Goal: Task Accomplishment & Management: Manage account settings

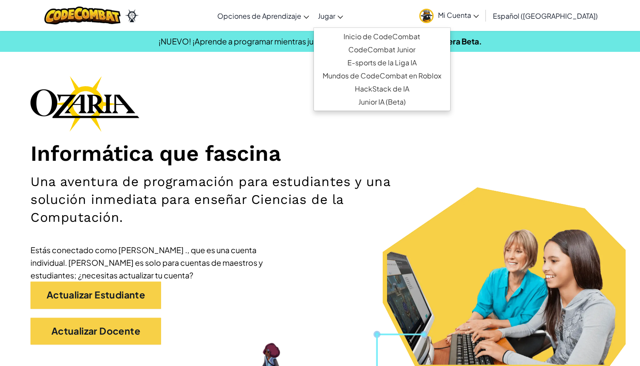
click at [335, 13] on span "Jugar" at bounding box center [326, 15] width 17 height 9
click at [335, 15] on span "Jugar" at bounding box center [326, 15] width 17 height 9
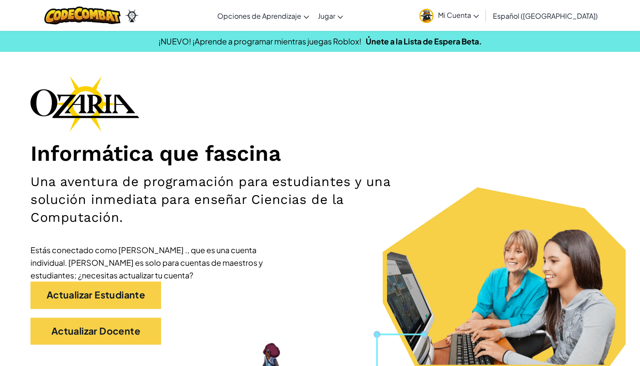
click at [240, 138] on div "Informática que fascina Una aventura de programación para estudiantes y una sol…" at bounding box center [319, 214] width 579 height 277
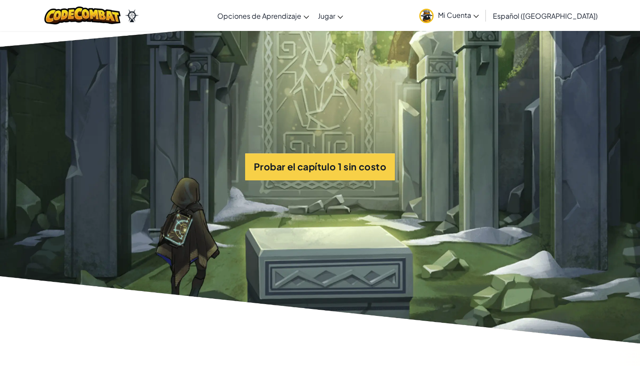
scroll to position [1980, 0]
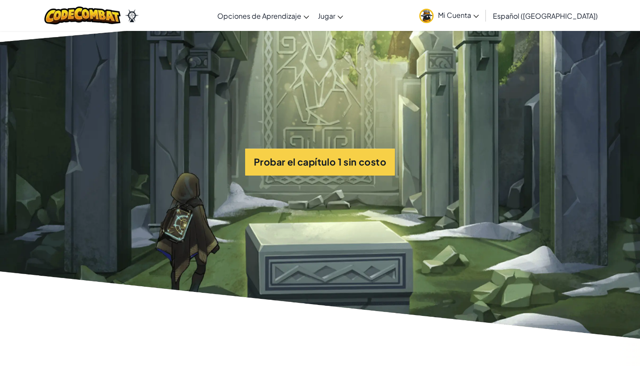
click at [139, 20] on img at bounding box center [132, 15] width 14 height 13
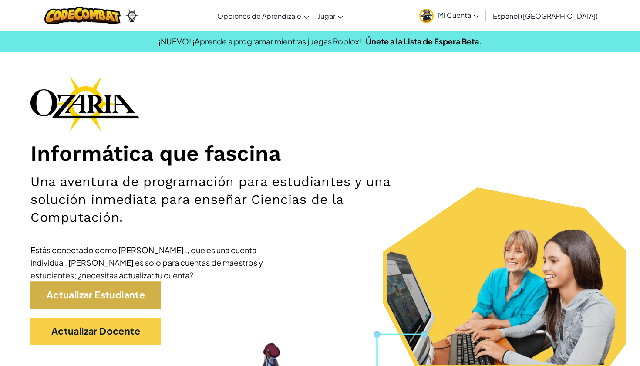
click at [106, 283] on link "Actualizar Estudiante" at bounding box center [95, 294] width 131 height 27
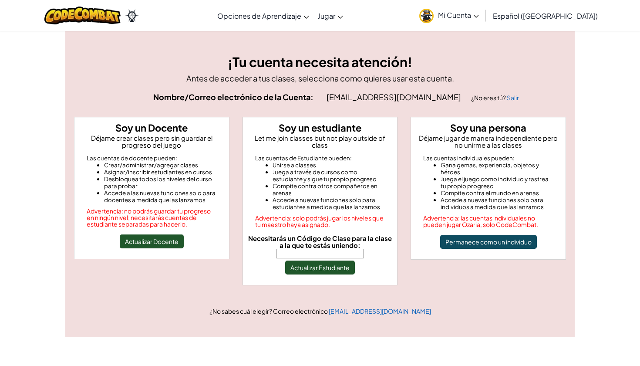
click at [317, 260] on button "Actualizar Estudiante" at bounding box center [320, 267] width 70 height 14
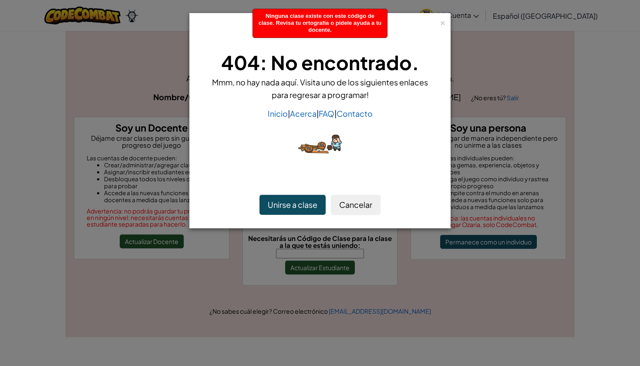
click at [292, 209] on button "Unirse a clase" at bounding box center [292, 205] width 66 height 20
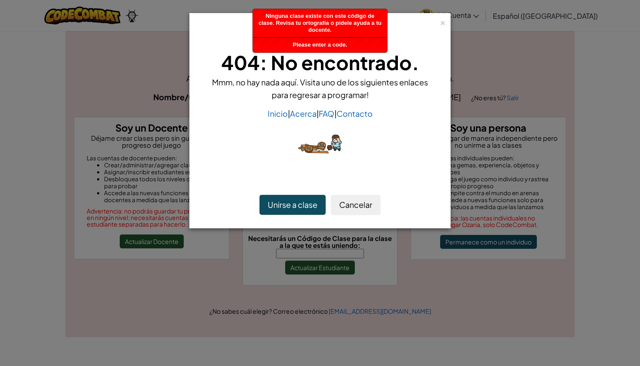
click at [292, 207] on button "Unirse a clase" at bounding box center [292, 205] width 66 height 20
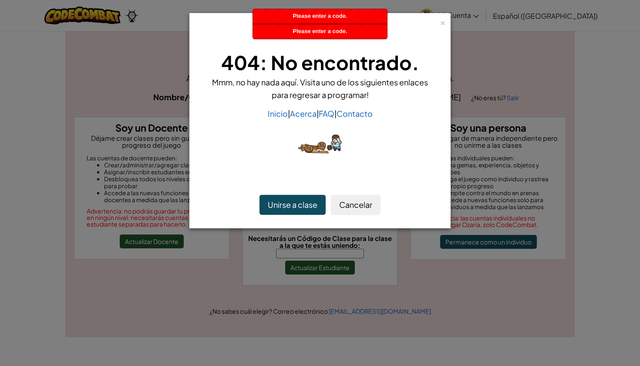
click at [293, 165] on div "404: No encontrado. Mmm, no hay nada aquí. Visita uno de los siguientes enlaces…" at bounding box center [320, 105] width 234 height 131
click at [296, 174] on div "404: No encontrado. Mmm, no hay nada aquí. Visita uno de los siguientes enlaces…" at bounding box center [320, 105] width 252 height 148
click at [305, 181] on div "× 404: No encontrado. Mmm, no hay nada aquí. Visita uno de los siguientes enlac…" at bounding box center [319, 120] width 261 height 215
click at [344, 175] on div "404: No encontrado. Mmm, no hay nada aquí. Visita uno de los siguientes enlaces…" at bounding box center [320, 105] width 252 height 148
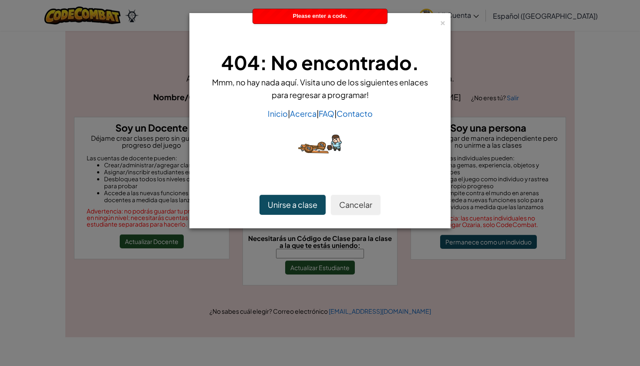
click at [348, 202] on button "Cancelar" at bounding box center [356, 205] width 50 height 20
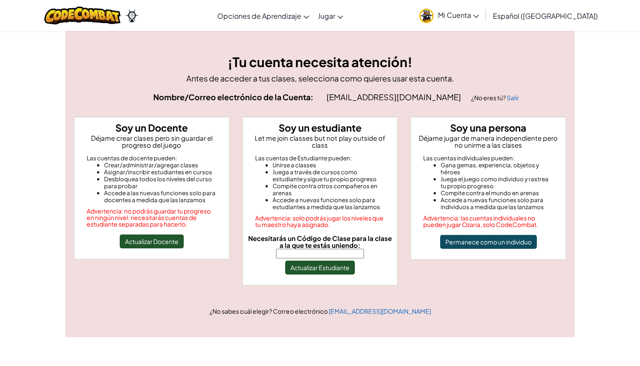
click at [308, 249] on input "Necesitarás un Código de Clase para la clase a la que te estás uniendo:" at bounding box center [320, 254] width 88 height 10
type input "NameSmallPan"
click at [324, 260] on button "Actualizar Estudiante" at bounding box center [320, 267] width 70 height 14
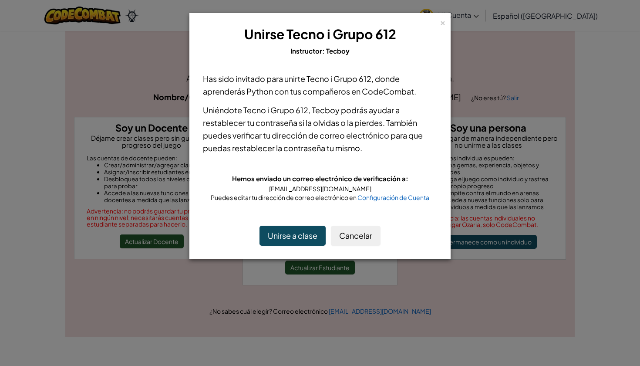
click at [307, 232] on button "Unirse a clase" at bounding box center [292, 236] width 66 height 20
click at [342, 237] on button "Cancelar" at bounding box center [356, 236] width 50 height 20
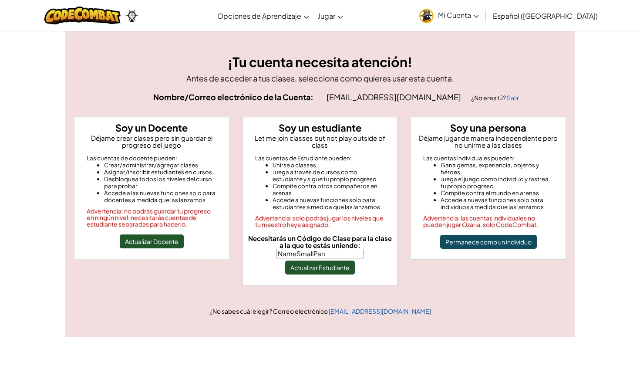
click at [312, 39] on div "¡Tu cuenta necesita atención! Antes de acceder a tus clases, selecciona como qu…" at bounding box center [319, 183] width 509 height 307
click at [479, 15] on span "Mi Cuenta" at bounding box center [458, 14] width 41 height 9
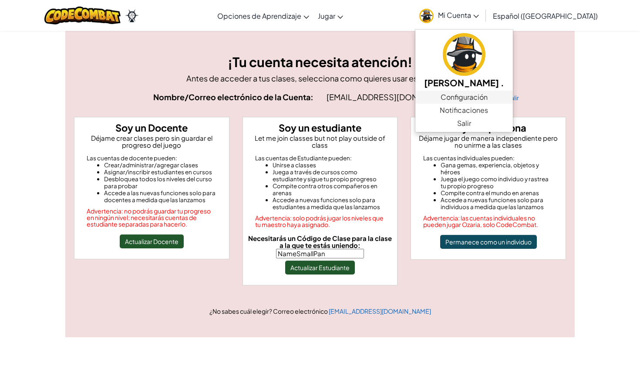
click at [498, 98] on link "Configuración" at bounding box center [464, 97] width 98 height 13
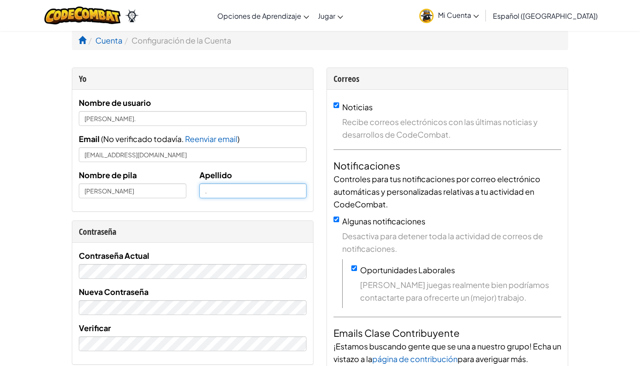
click at [222, 191] on input "." at bounding box center [253, 190] width 108 height 15
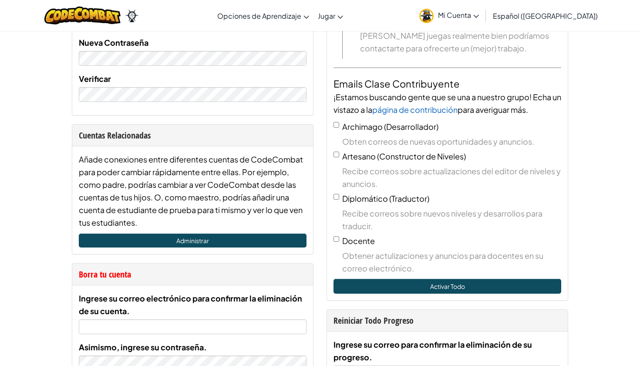
scroll to position [256, 0]
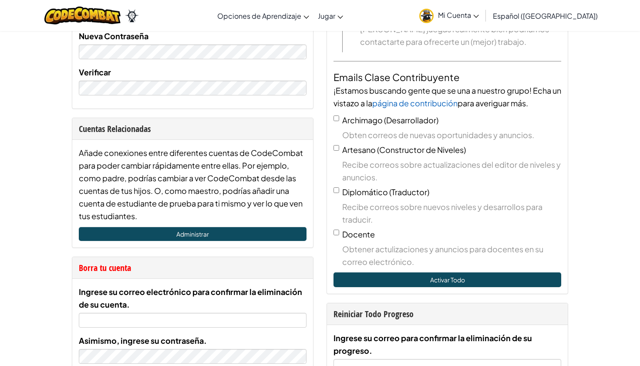
drag, startPoint x: 204, startPoint y: 231, endPoint x: 76, endPoint y: 237, distance: 128.1
click at [75, 237] on div "Añade conexiones entre diferentes cuentas de CodeCombat para poder cambiar rápi…" at bounding box center [192, 194] width 241 height 108
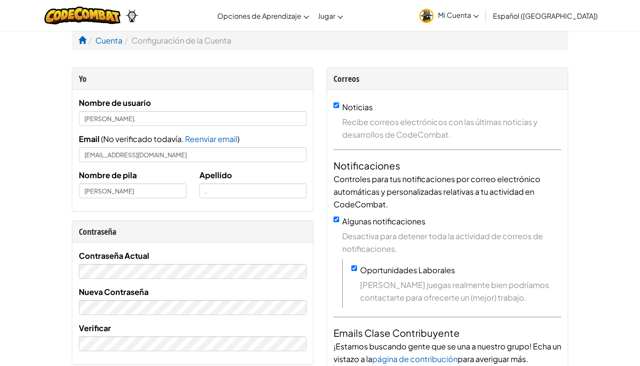
scroll to position [0, 0]
click at [214, 191] on input "." at bounding box center [253, 190] width 108 height 15
type input "[PERSON_NAME]"
drag, startPoint x: 170, startPoint y: 194, endPoint x: 128, endPoint y: 191, distance: 42.8
click at [128, 191] on input "[PERSON_NAME]" at bounding box center [133, 190] width 108 height 15
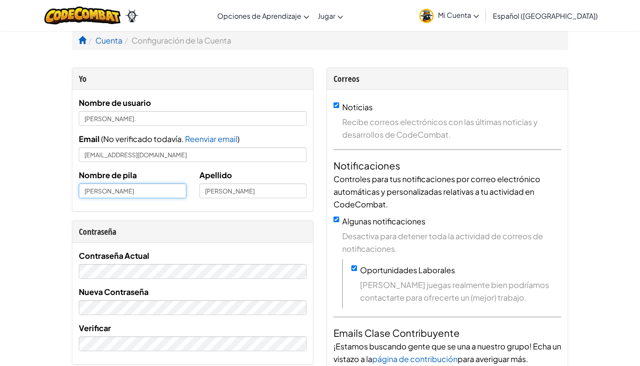
type input "[PERSON_NAME]"
click at [173, 164] on div "Nombre de usuario [PERSON_NAME]. Email ( No verificado todavía. Reenviar email …" at bounding box center [193, 150] width 228 height 108
click at [106, 189] on input "[PERSON_NAME]" at bounding box center [133, 190] width 108 height 15
click at [118, 192] on input "[PERSON_NAME]" at bounding box center [133, 190] width 108 height 15
click at [230, 194] on input "[PERSON_NAME]" at bounding box center [253, 190] width 108 height 15
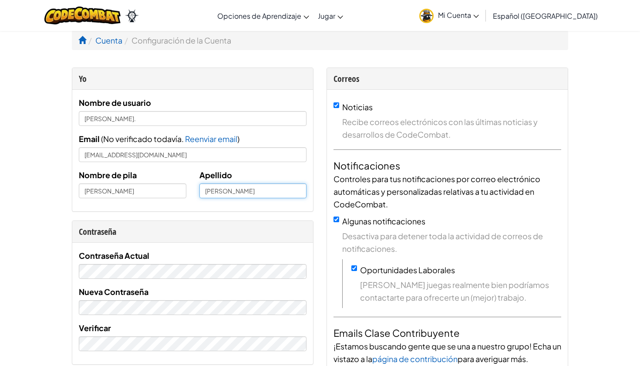
click at [230, 190] on input "[PERSON_NAME]" at bounding box center [253, 190] width 108 height 15
click at [201, 136] on span "Reenviar email" at bounding box center [211, 139] width 52 height 10
